Goal: Task Accomplishment & Management: Use online tool/utility

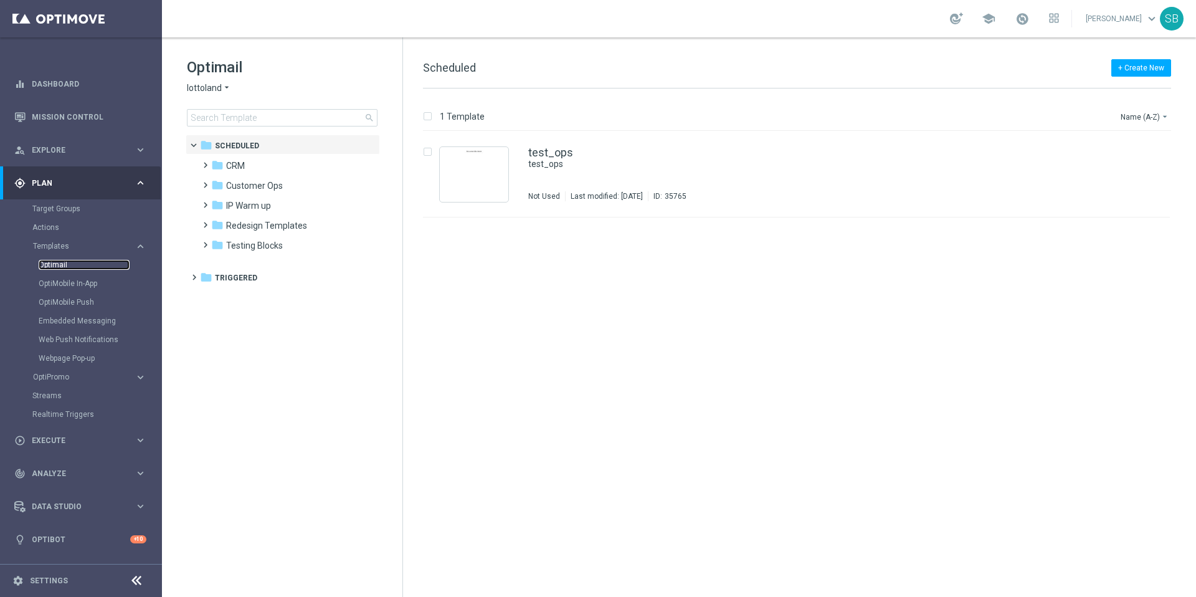
click at [61, 265] on link "Optimail" at bounding box center [84, 265] width 91 height 10
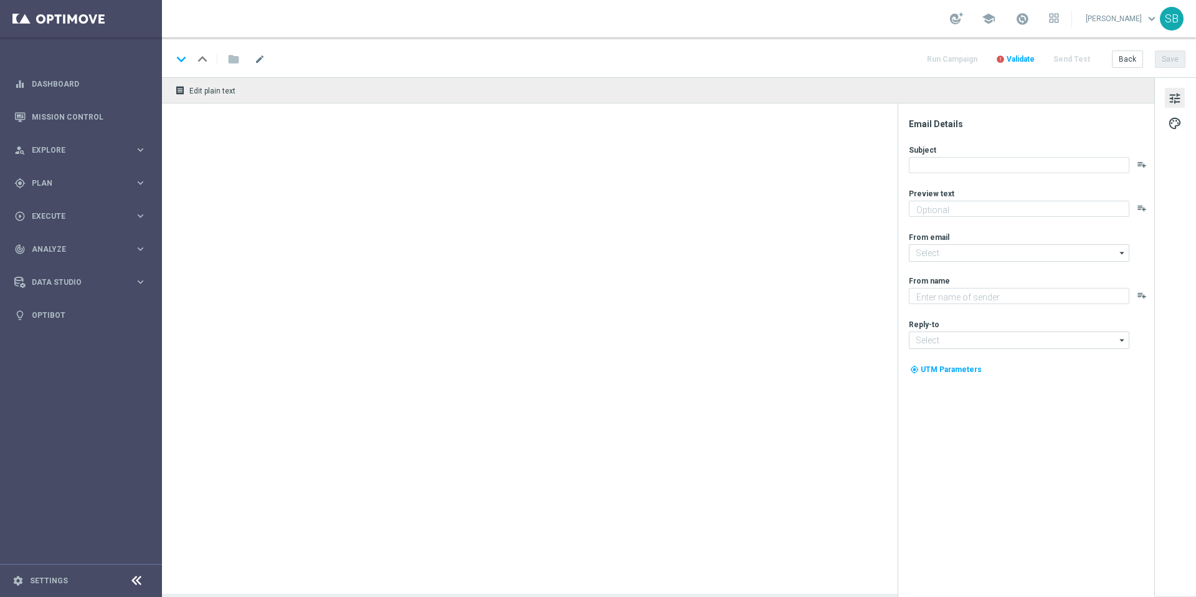
type textarea "Aposte R$ 15 nos jogos populares e ganhe 40 rodadas para começar com tudo!"
type textarea "Lottoland.bet.br"
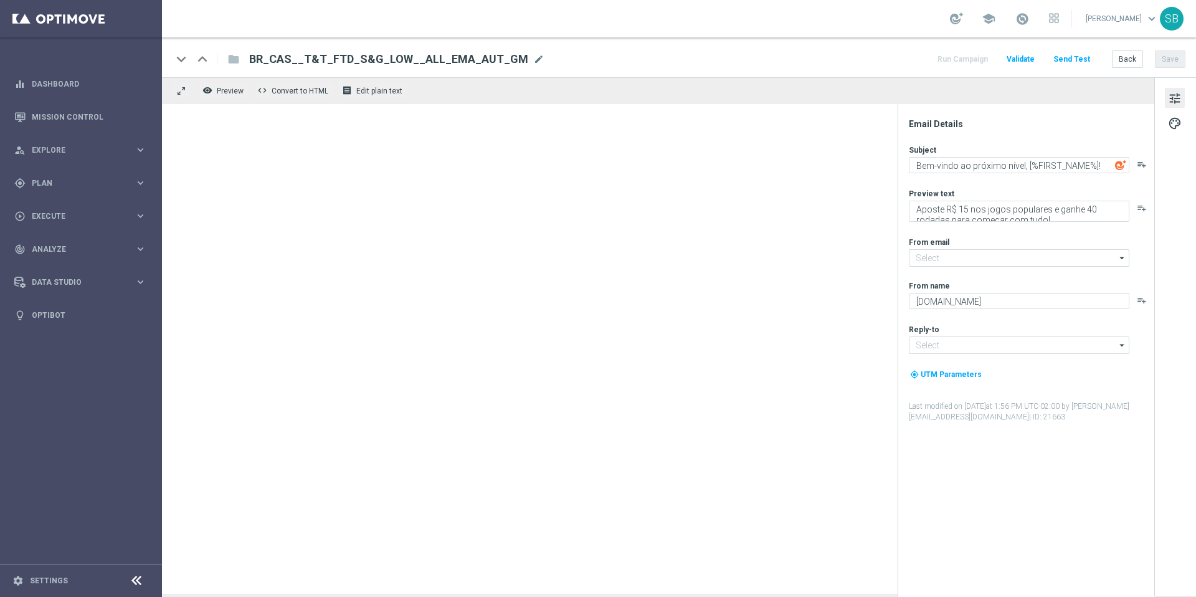
type input "mail@crm.lottoland.bet.br"
type input "contato@lottoland.bet.br"
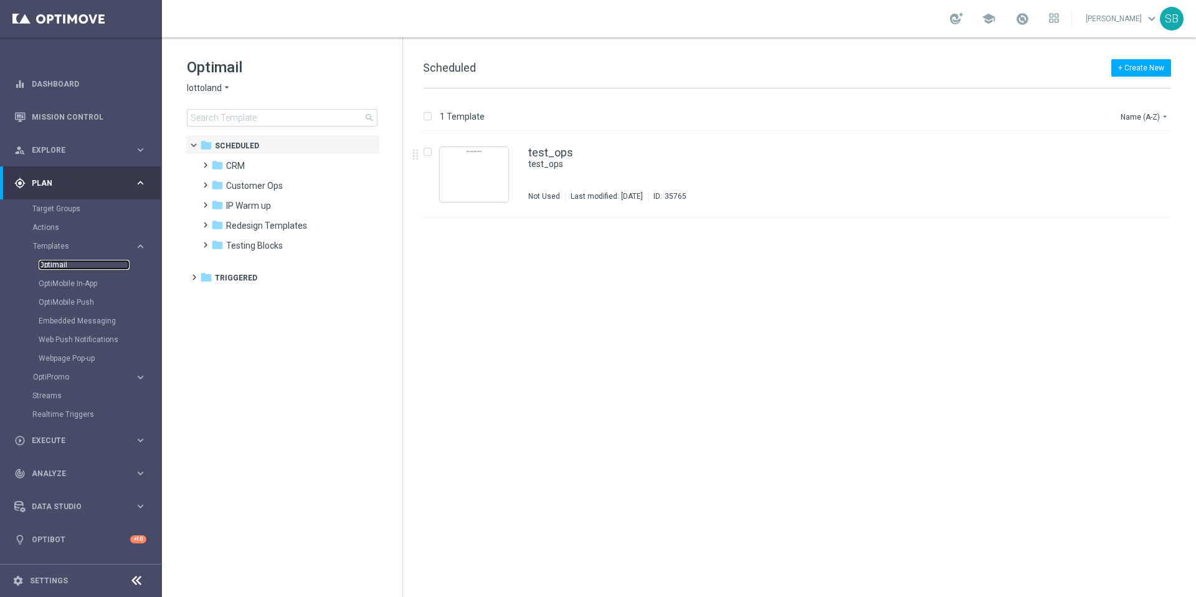
click at [58, 268] on link "Optimail" at bounding box center [84, 265] width 91 height 10
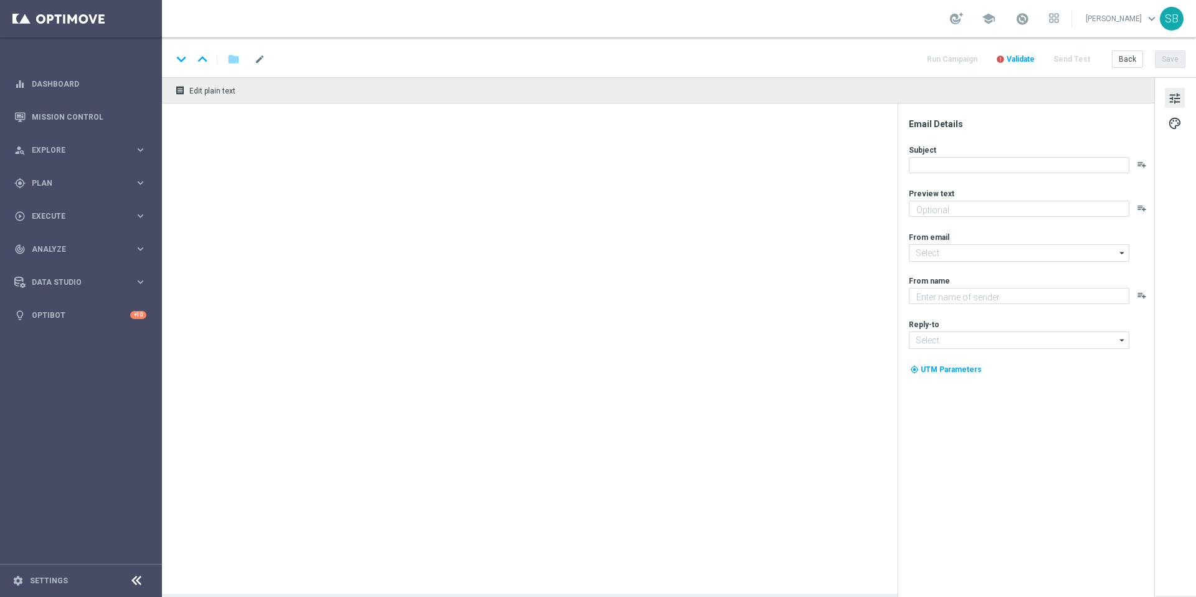
type textarea "Jackpot de R$25 milhões + prêmios fixos para quem acerta 2 ou 3 números"
type textarea "Lottoland"
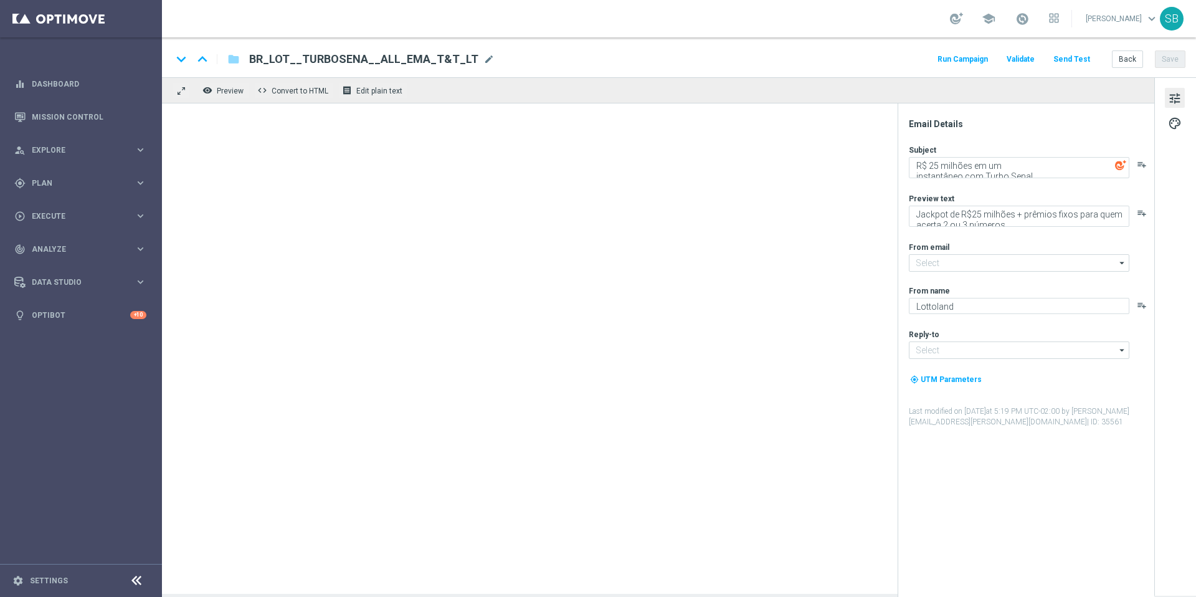
type input "[EMAIL_ADDRESS][DOMAIN_NAME]"
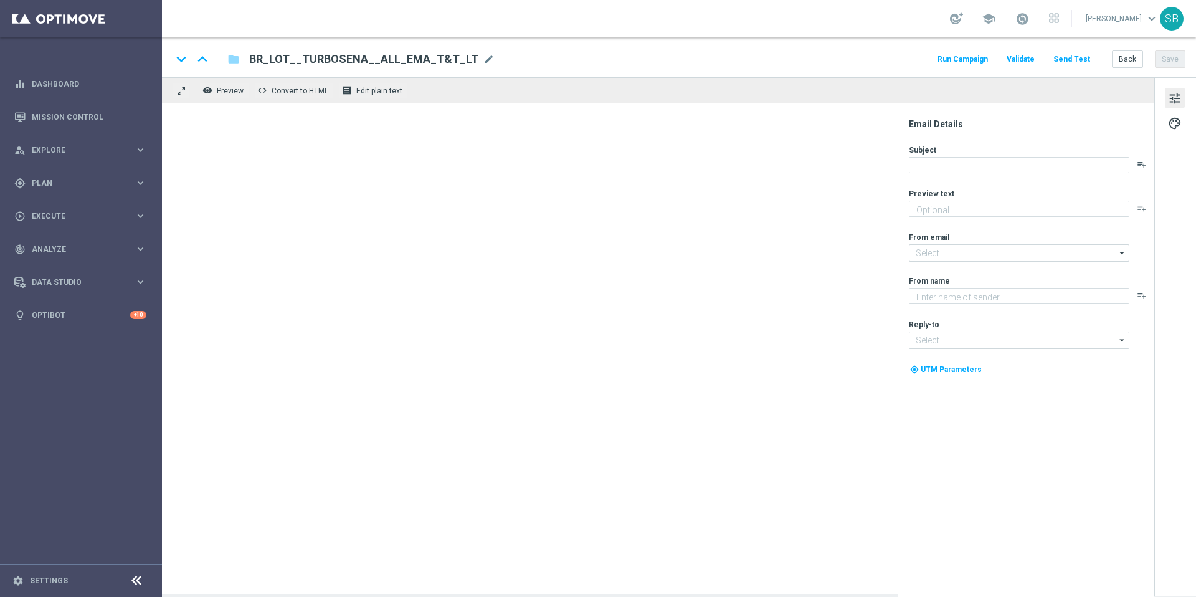
type textarea "Jackpot de R$25 milhões + prêmios fixos para quem acerta 2 ou 3 números"
type textarea "Lottoland"
type input "[EMAIL_ADDRESS][DOMAIN_NAME]"
